Goal: Task Accomplishment & Management: Use online tool/utility

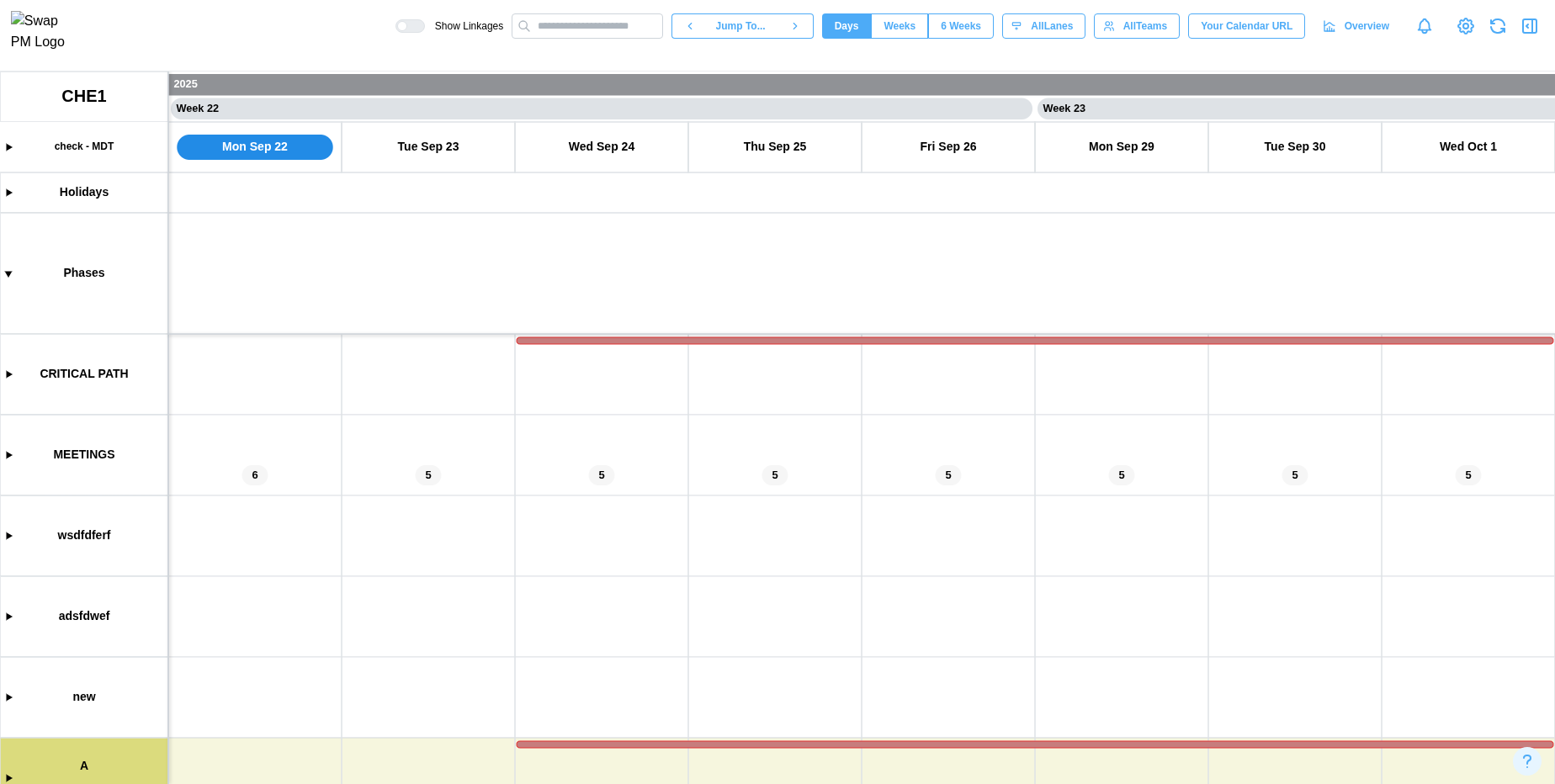
scroll to position [149, 0]
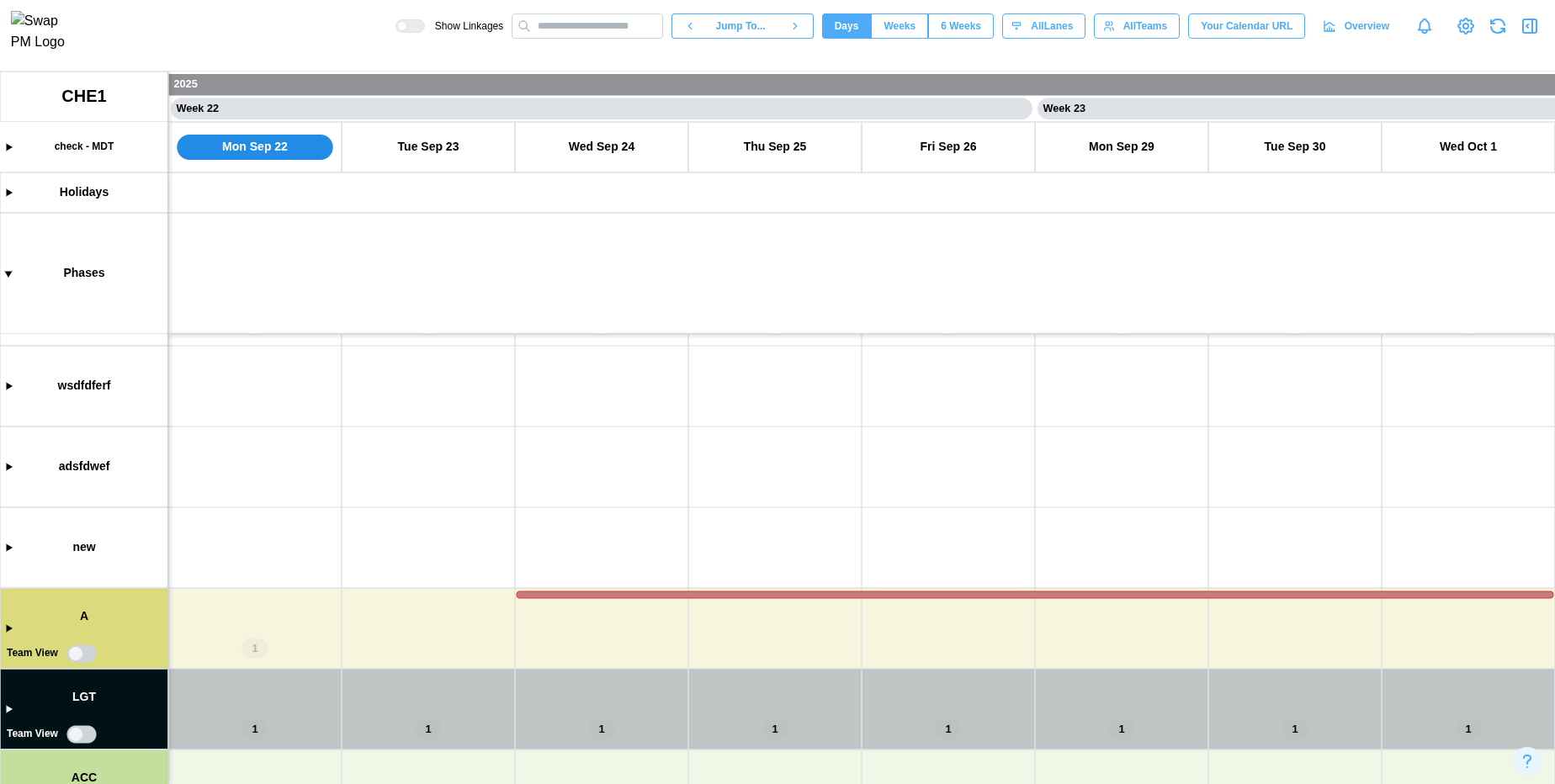
click at [12, 627] on canvas at bounding box center [777, 427] width 1555 height 712
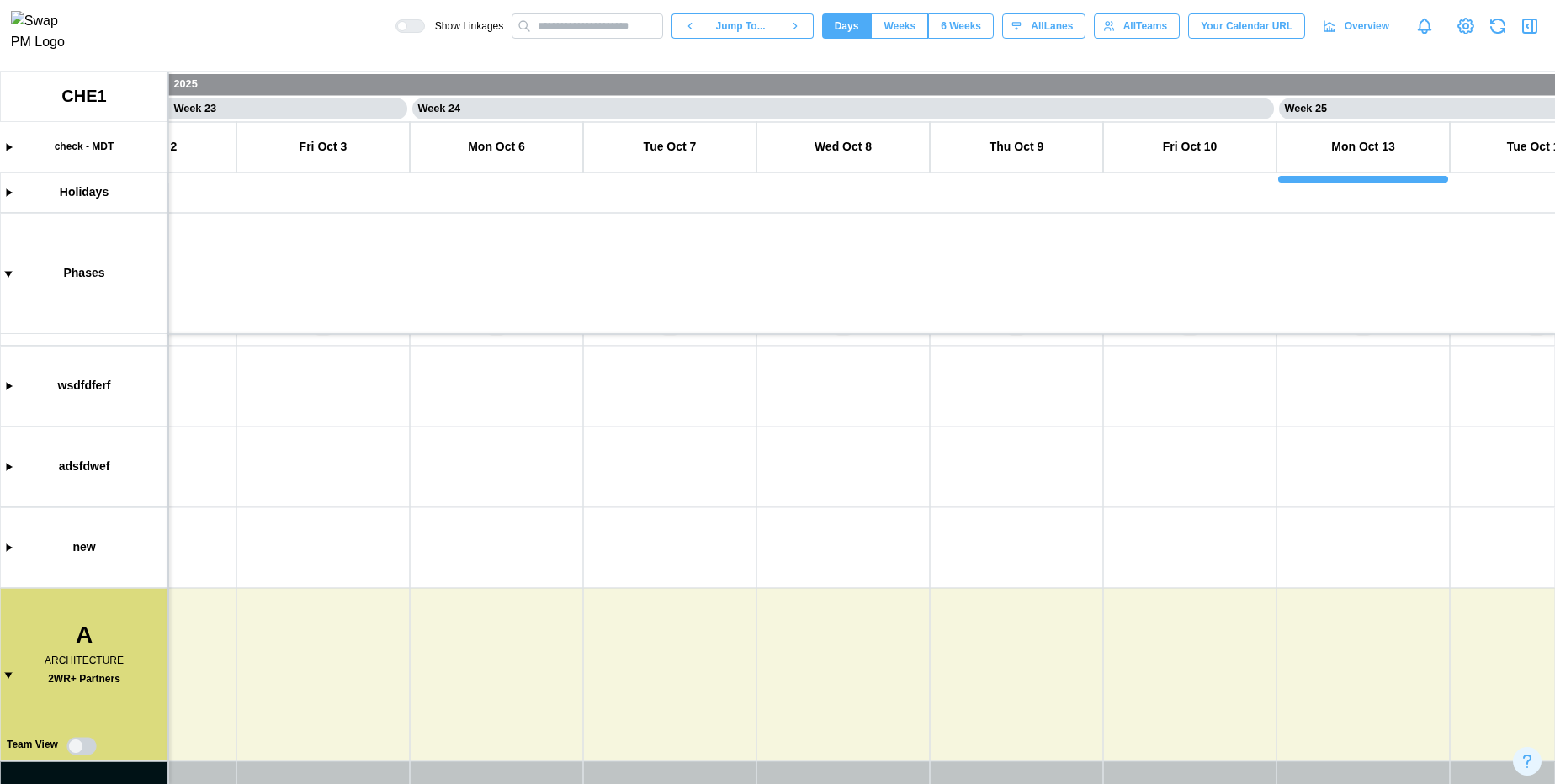
scroll to position [0, 19217]
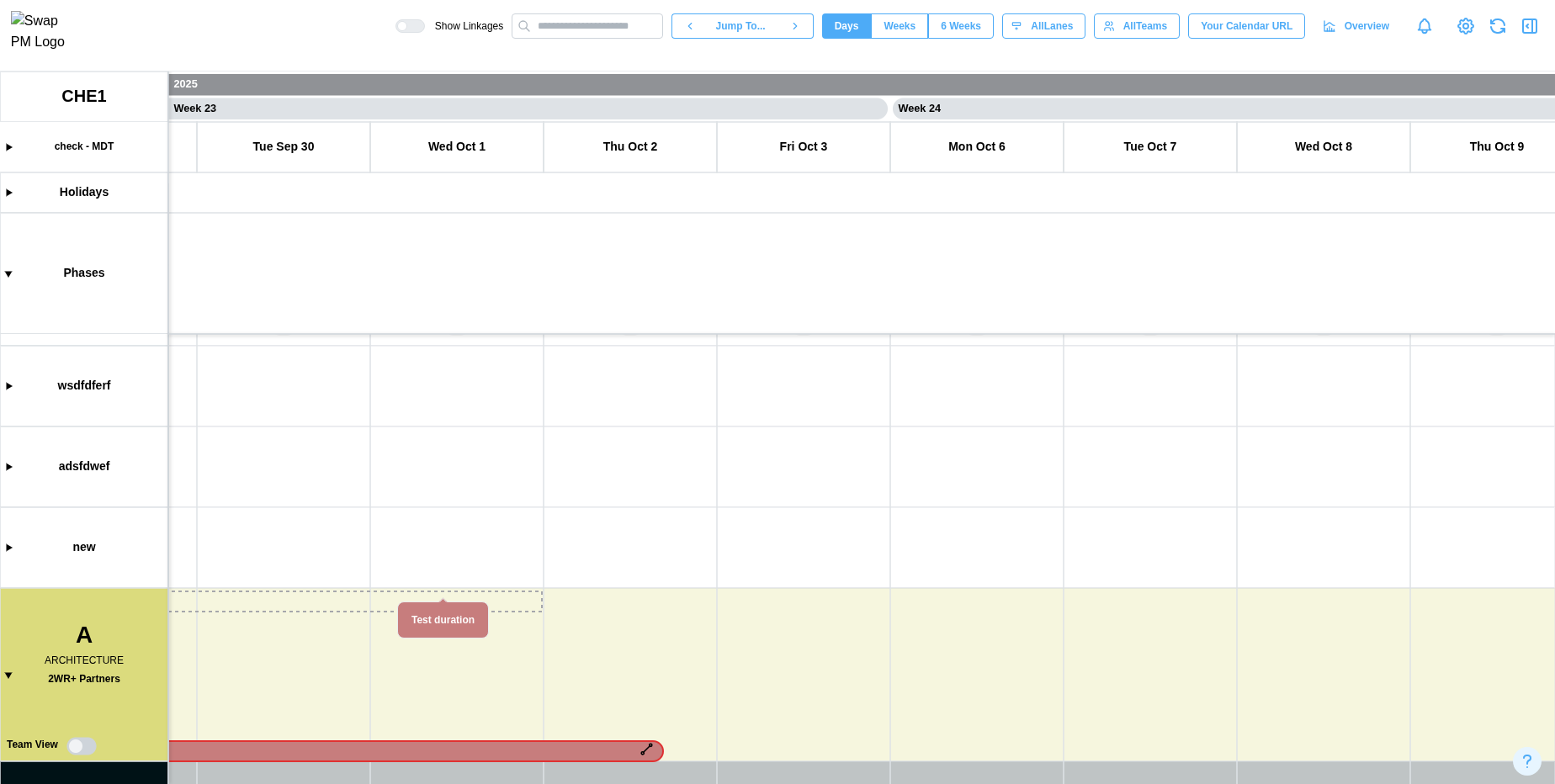
drag, startPoint x: 438, startPoint y: 596, endPoint x: 364, endPoint y: 749, distance: 170.0
click at [364, 749] on canvas at bounding box center [777, 427] width 1555 height 712
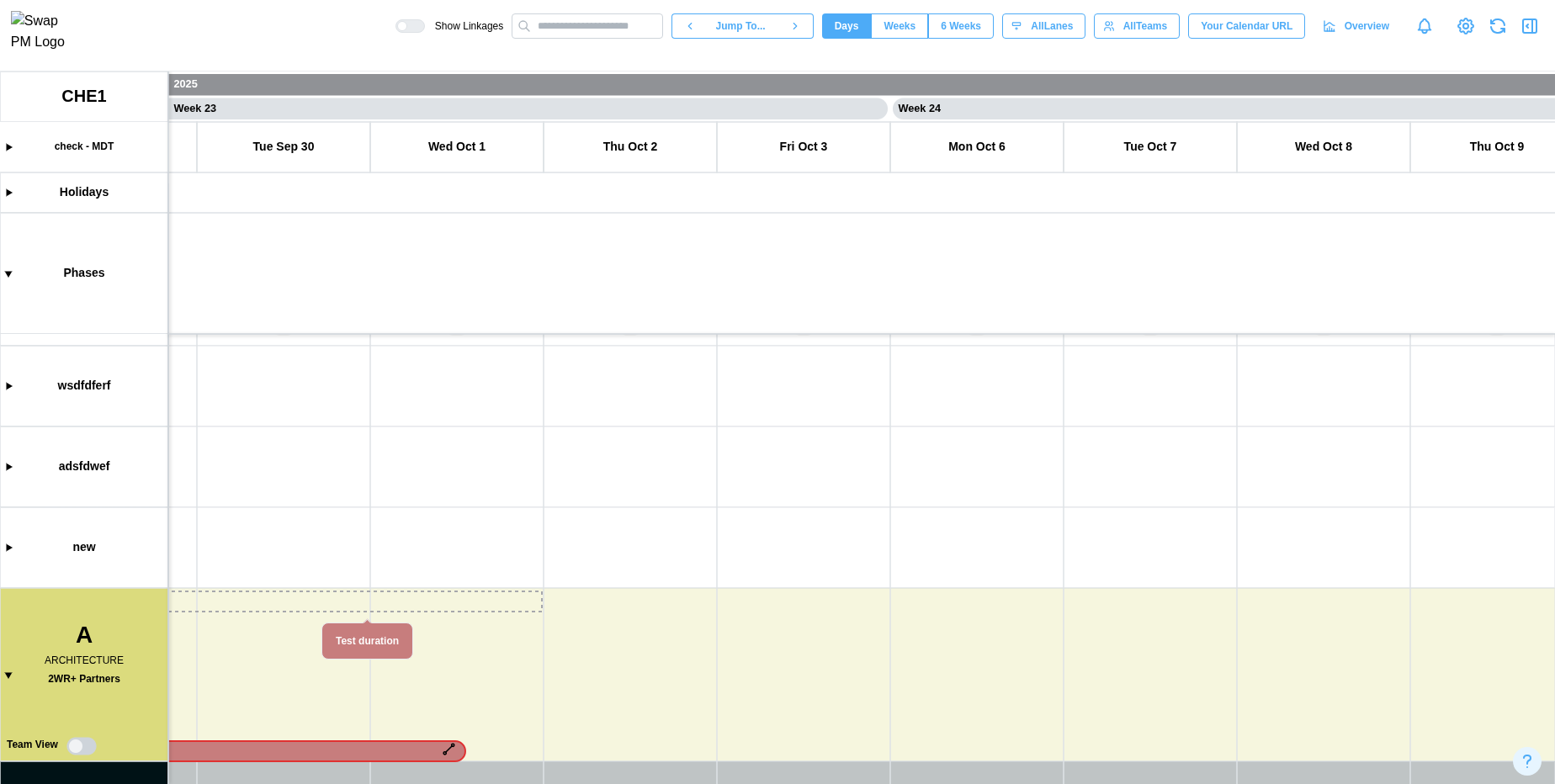
drag, startPoint x: 363, startPoint y: 602, endPoint x: 755, endPoint y: 624, distance: 392.6
click at [755, 624] on canvas at bounding box center [777, 427] width 1555 height 712
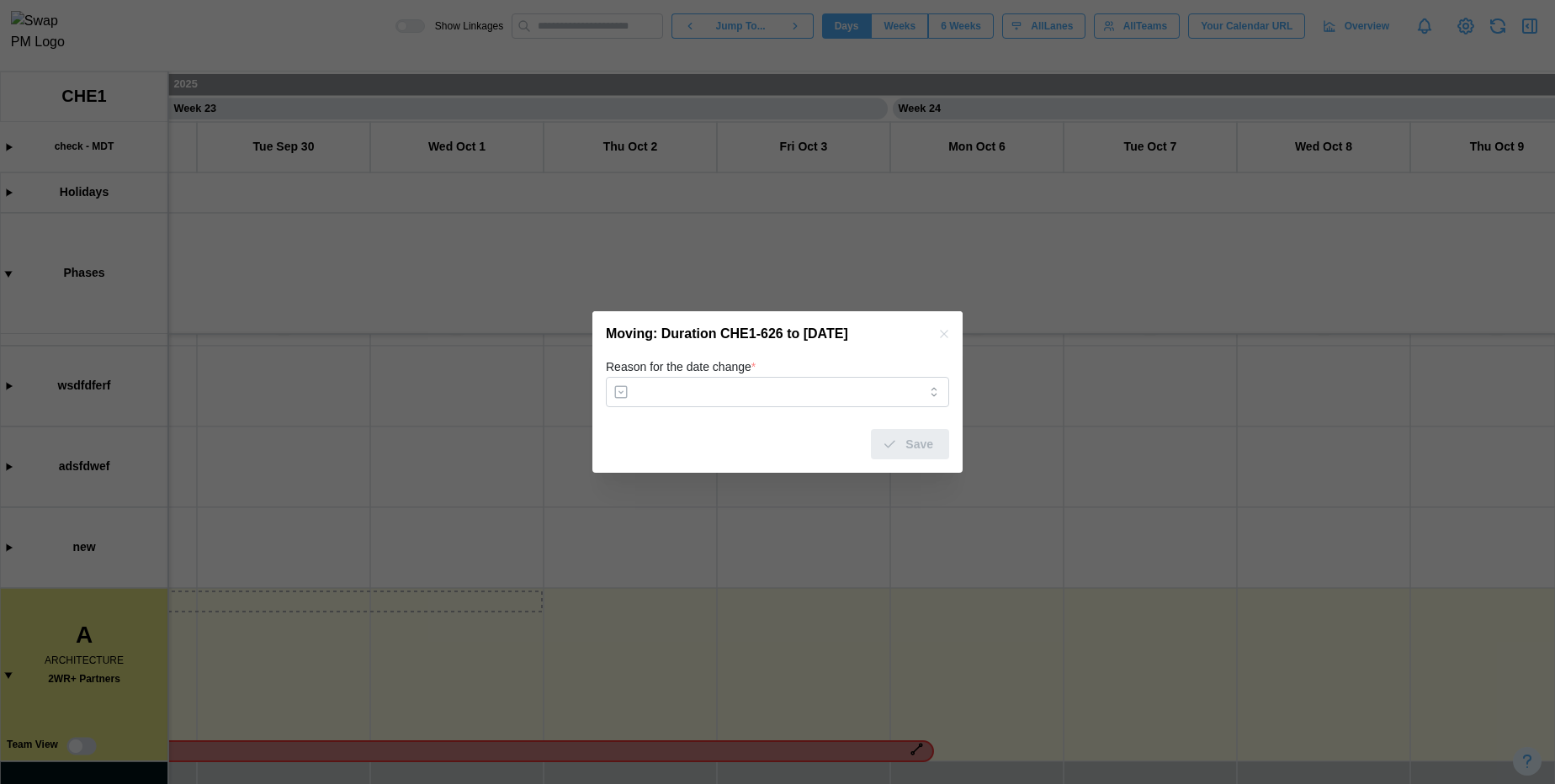
click at [943, 334] on icon "button" at bounding box center [944, 334] width 7 height 7
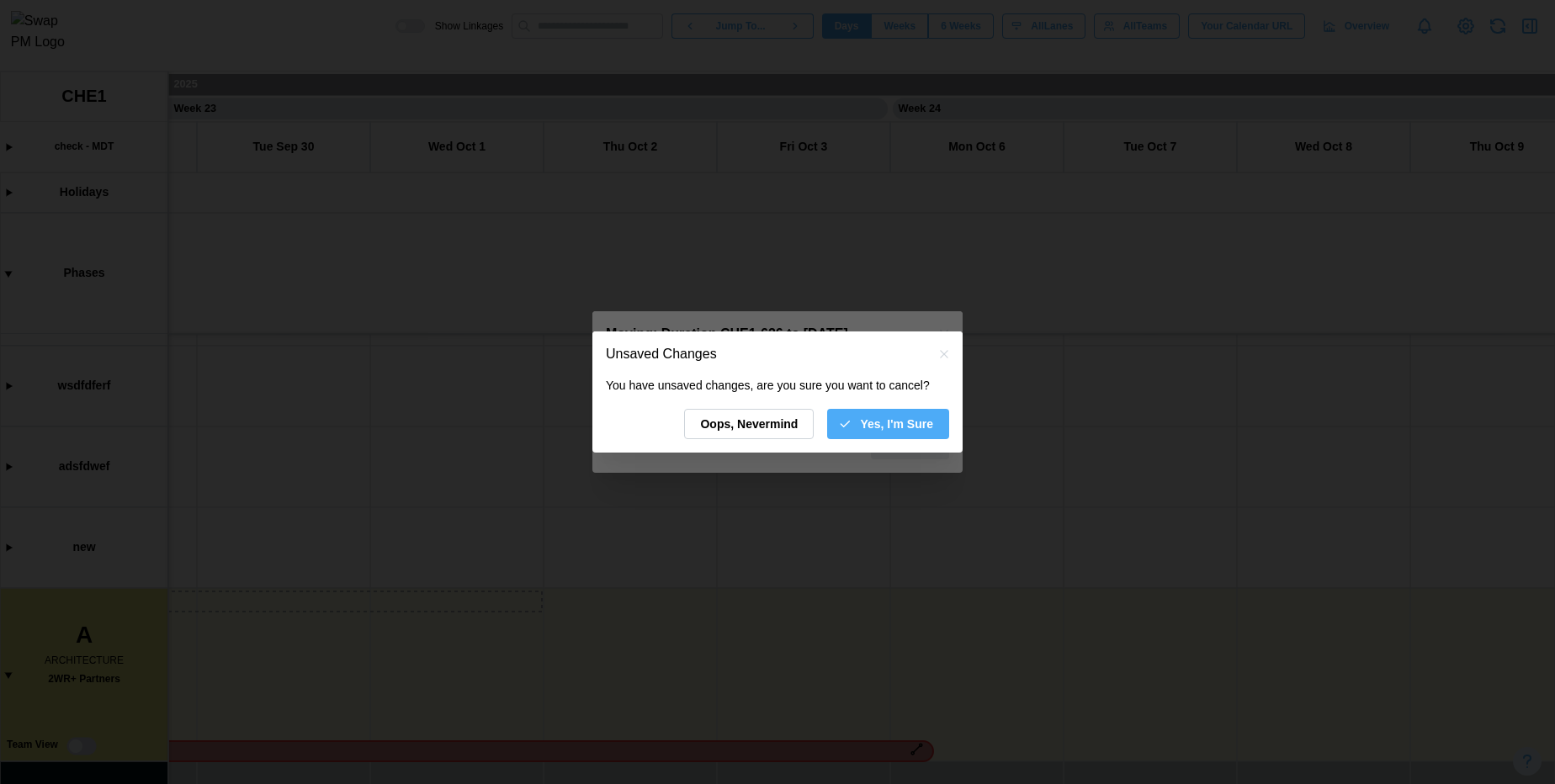
click at [864, 429] on span "Yes, I'm Sure" at bounding box center [897, 424] width 73 height 28
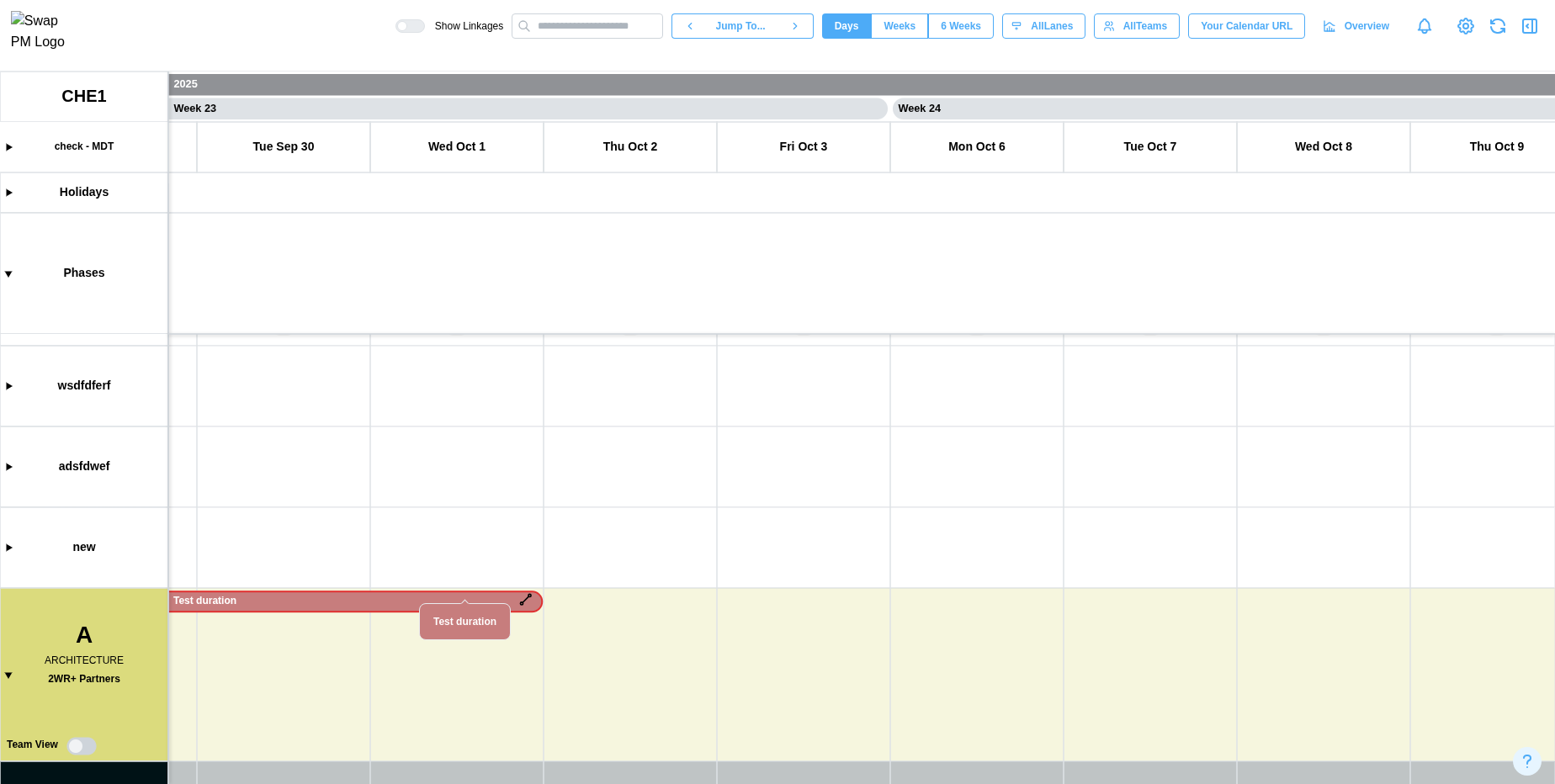
drag, startPoint x: 444, startPoint y: 599, endPoint x: 423, endPoint y: 611, distance: 24.2
click at [423, 611] on body "Show Linkages Jump To... Days Weeks 6 Weeks days All Lanes All Teams Your Calen…" at bounding box center [777, 392] width 1555 height 784
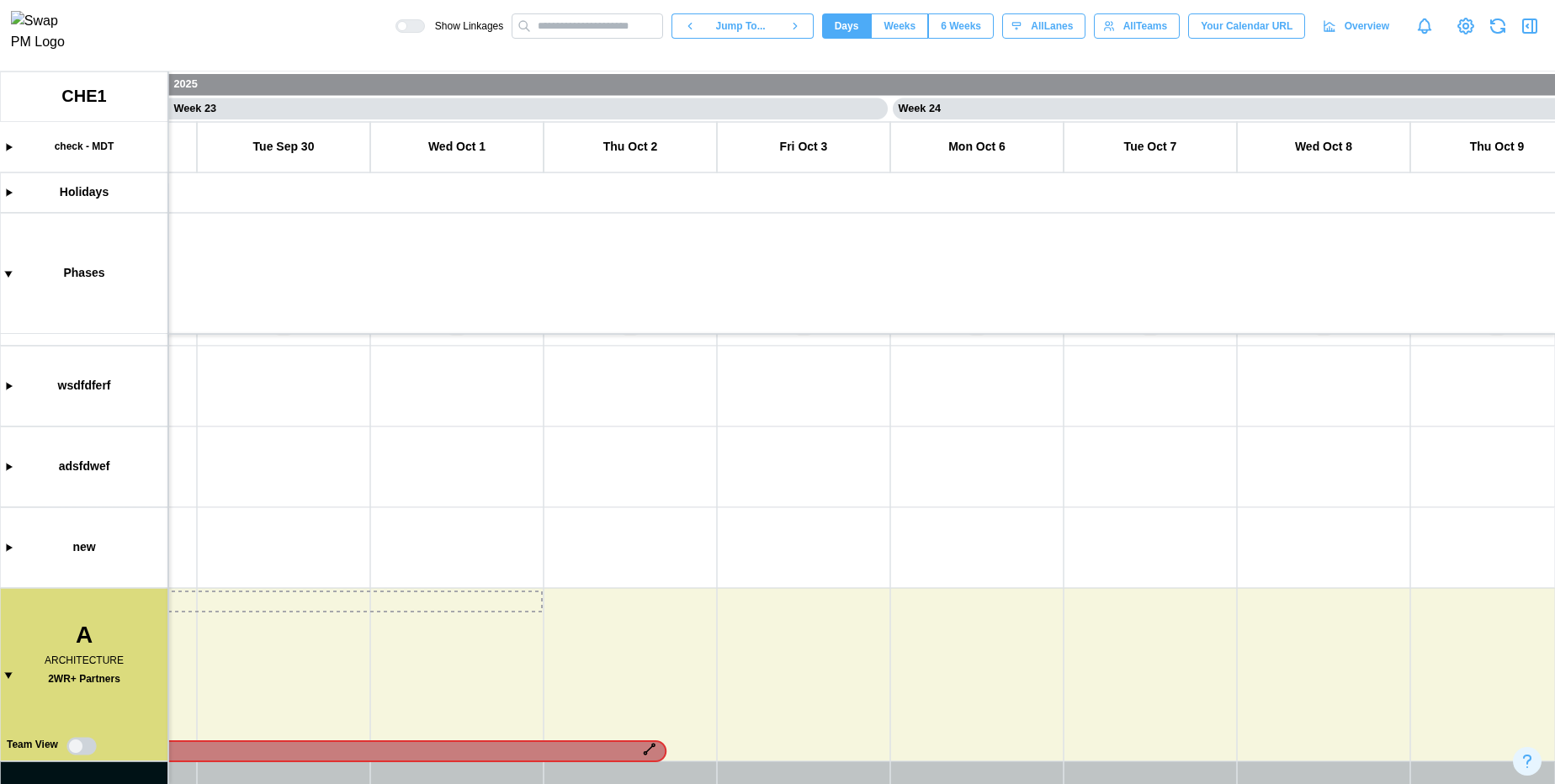
drag, startPoint x: 362, startPoint y: 605, endPoint x: 573, endPoint y: 535, distance: 222.3
click at [573, 535] on canvas at bounding box center [777, 427] width 1555 height 712
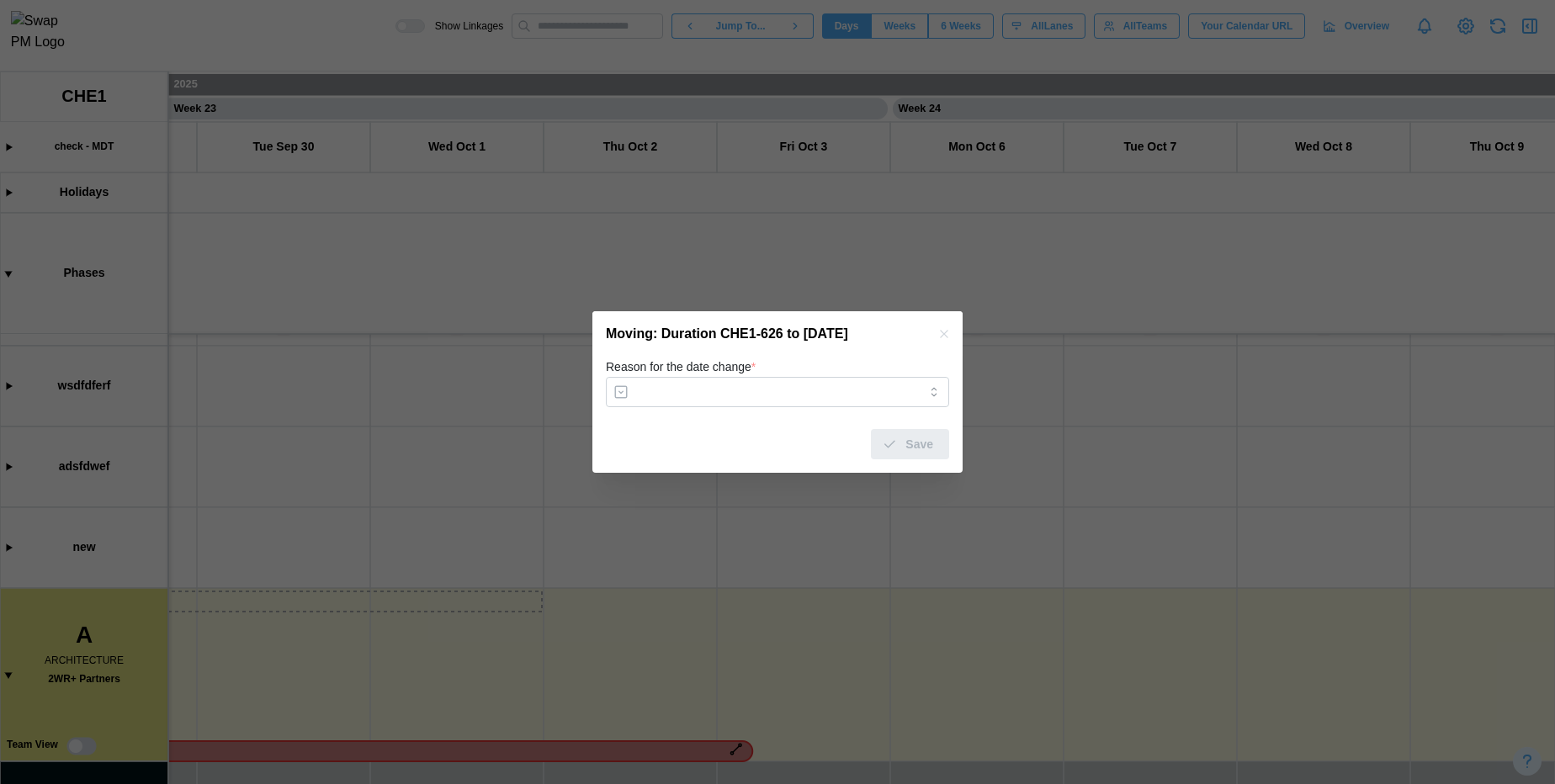
click at [939, 331] on icon "button" at bounding box center [944, 334] width 14 height 14
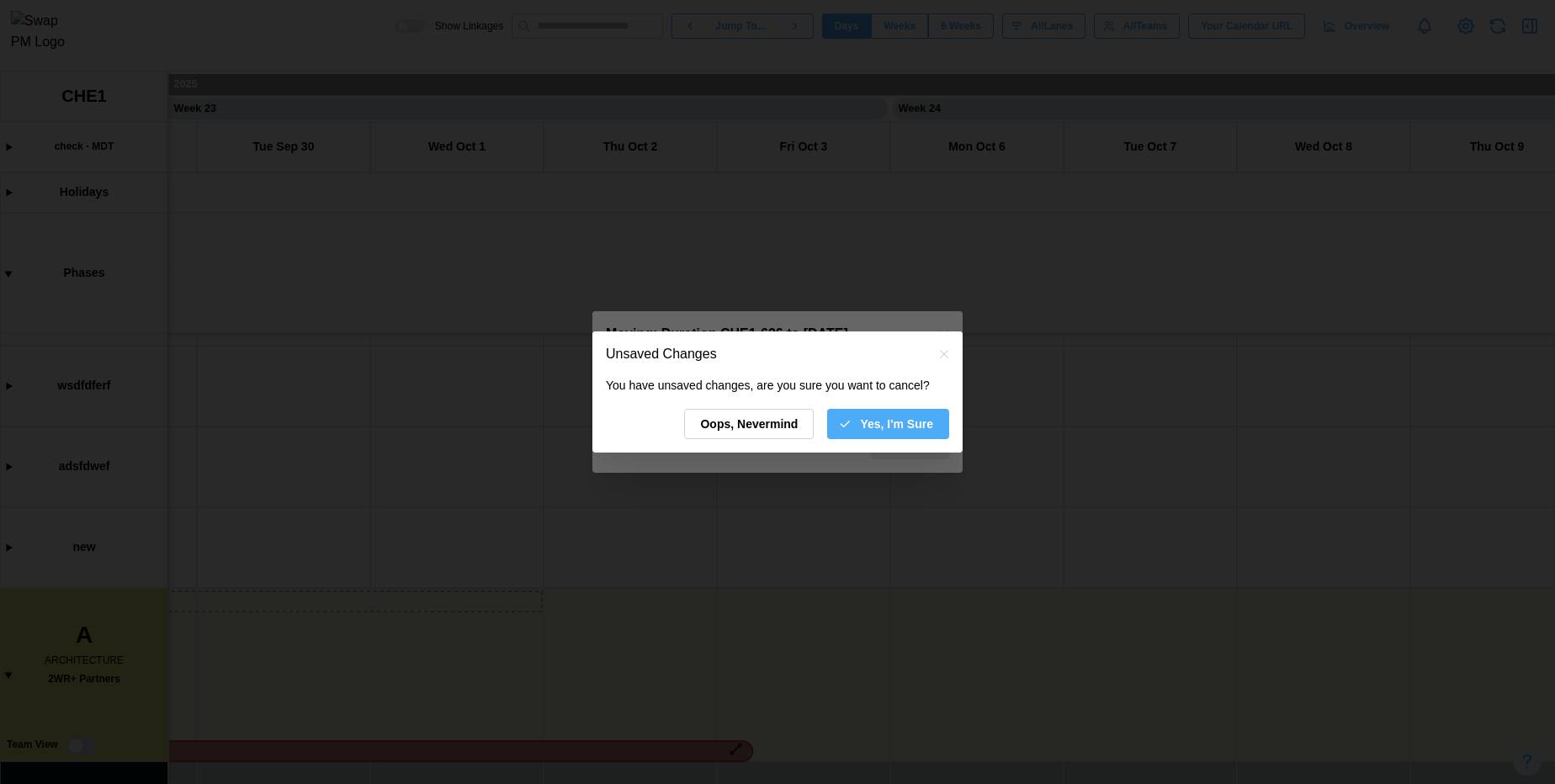
click at [883, 409] on div "Oops, Nevermind Yes, I'm Sure" at bounding box center [778, 424] width 343 height 30
click at [883, 414] on span "Yes, I'm Sure" at bounding box center [897, 424] width 73 height 28
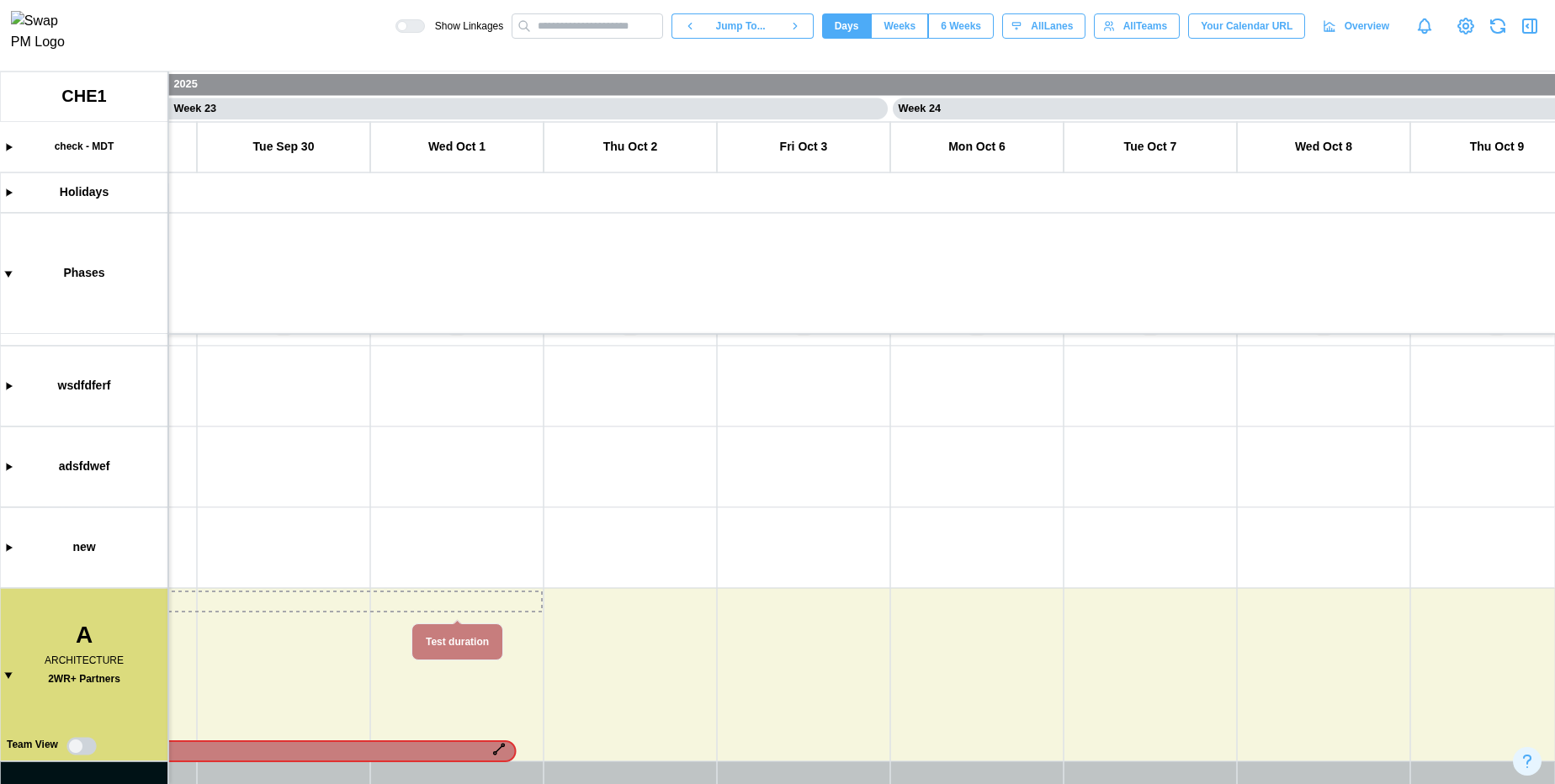
drag, startPoint x: 454, startPoint y: 606, endPoint x: 551, endPoint y: 565, distance: 105.3
click at [551, 565] on canvas at bounding box center [777, 427] width 1555 height 712
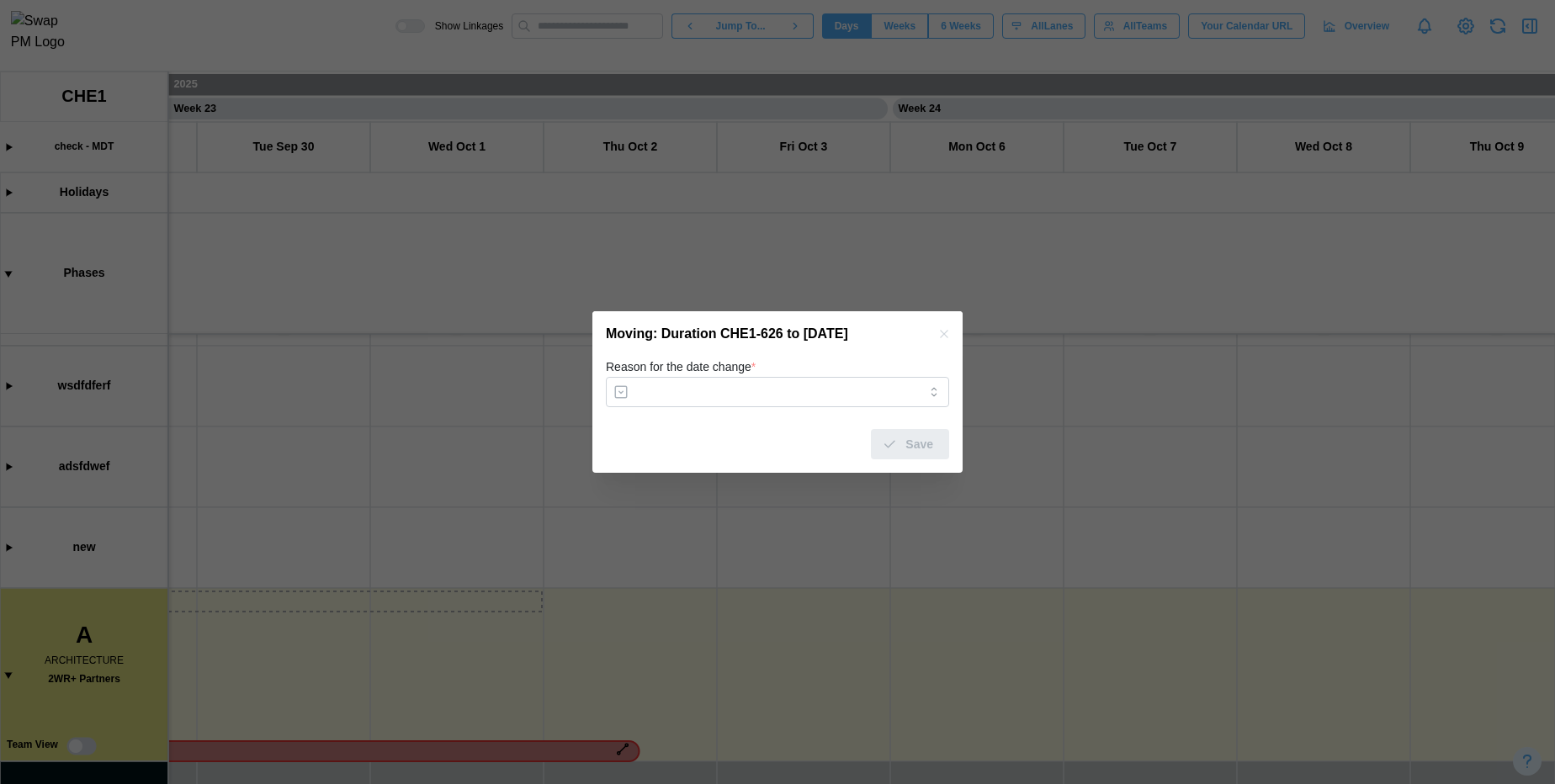
click at [937, 329] on button "button" at bounding box center [944, 334] width 18 height 18
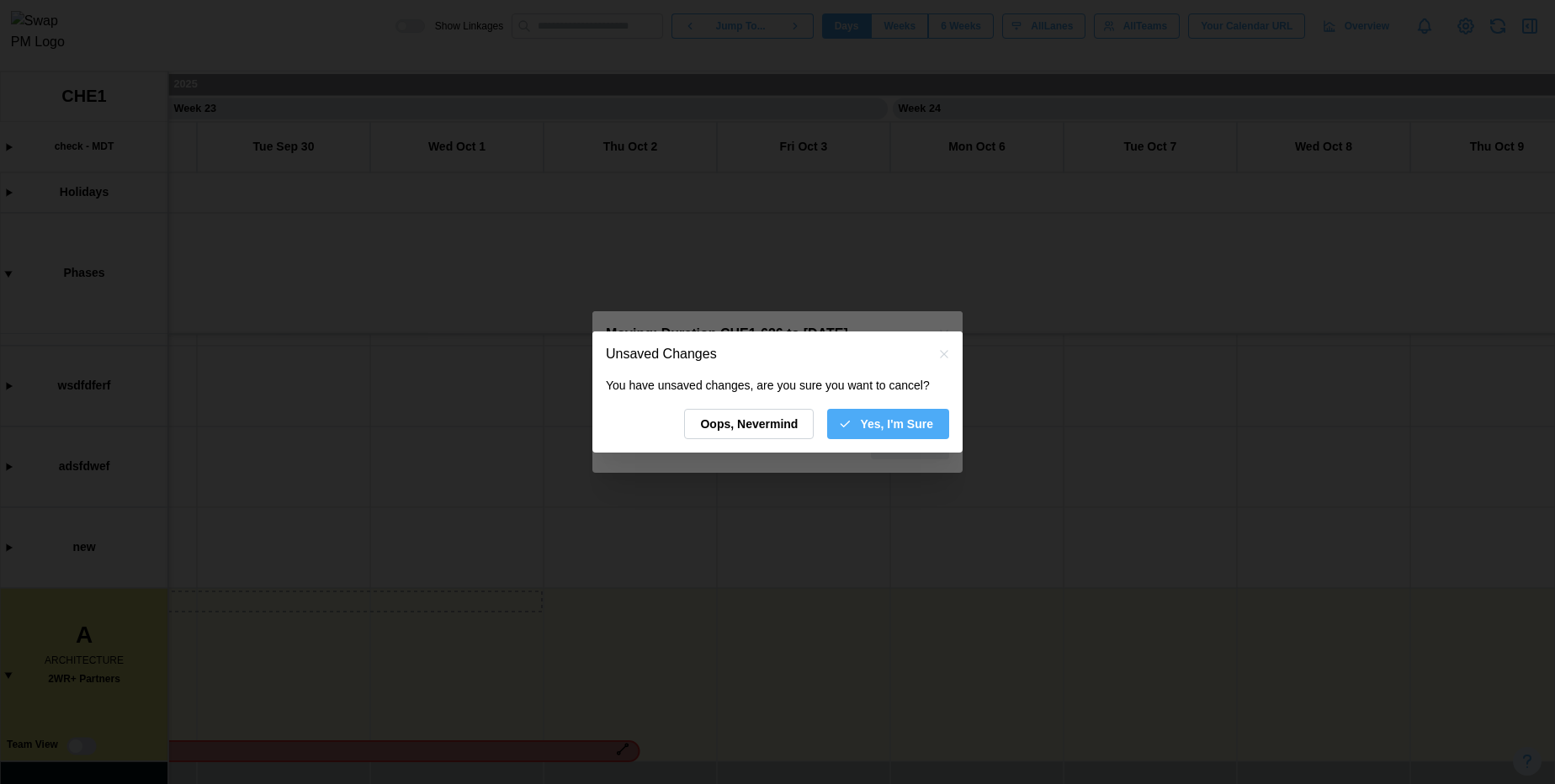
click at [911, 436] on span "Yes, I'm Sure" at bounding box center [897, 424] width 73 height 28
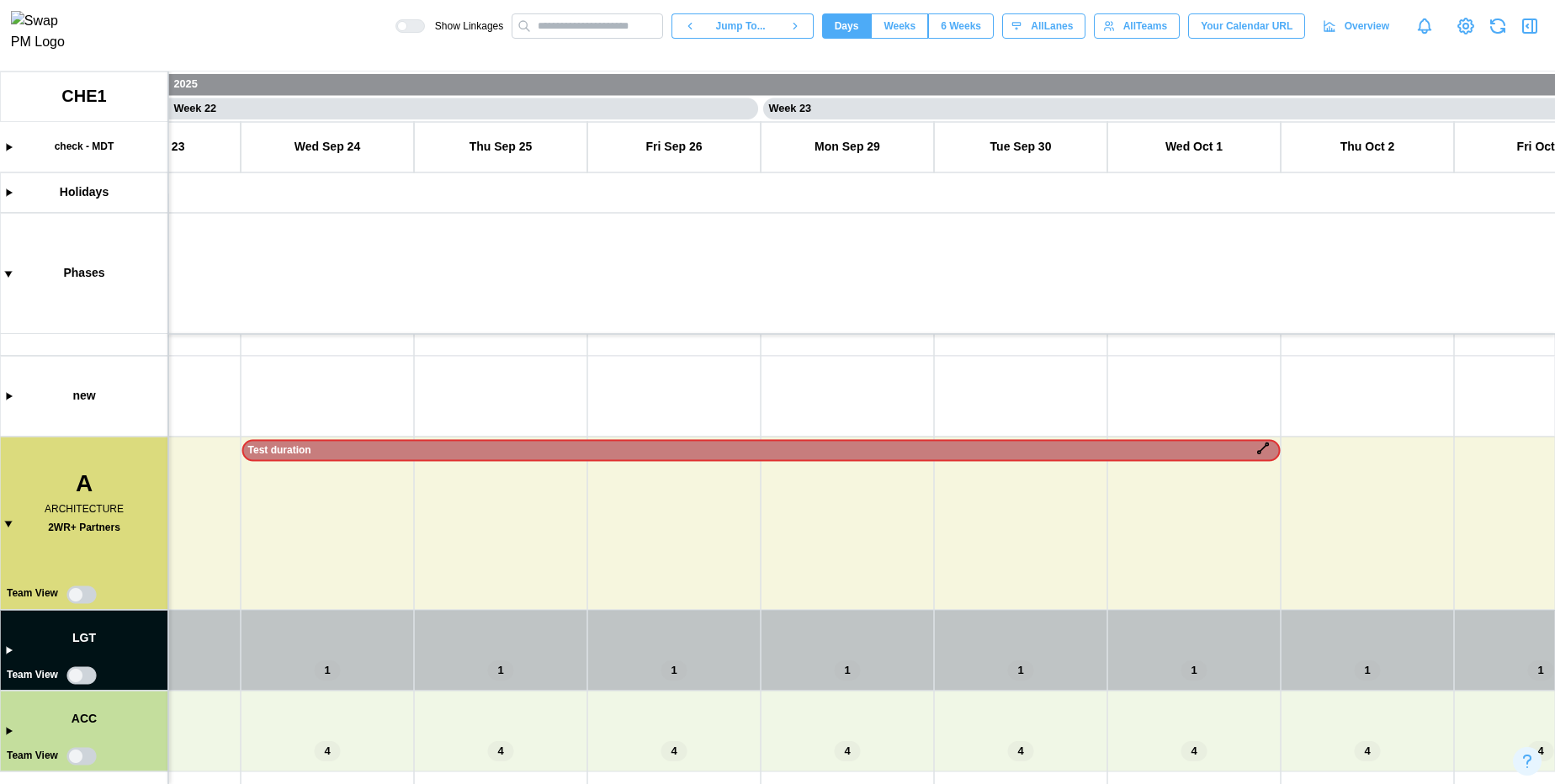
scroll to position [298, 0]
